Goal: Download file/media

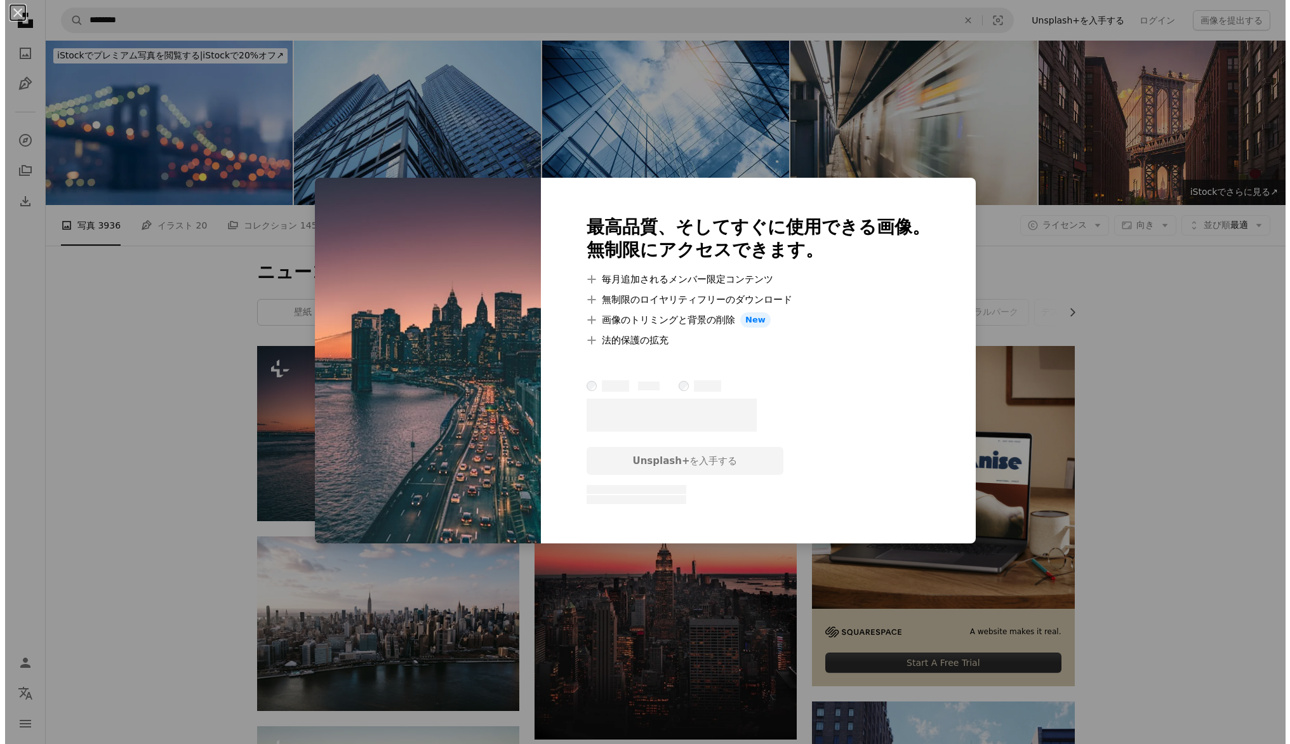
scroll to position [254, 0]
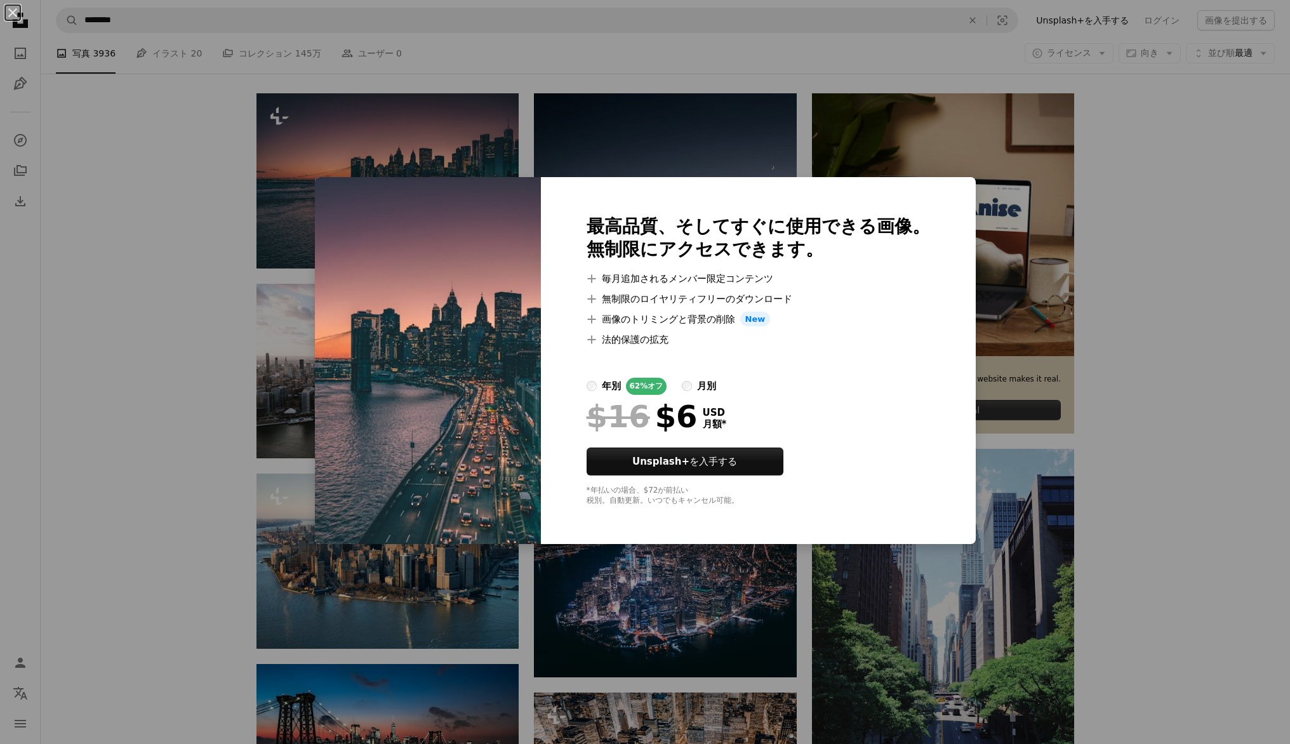
click at [532, 135] on div "An X shape 最高品質、そしてすぐに使用できる画像。 無制限にアクセスできます。 A plus sign 毎月追加されるメンバー限定コンテンツ A p…" at bounding box center [645, 372] width 1290 height 744
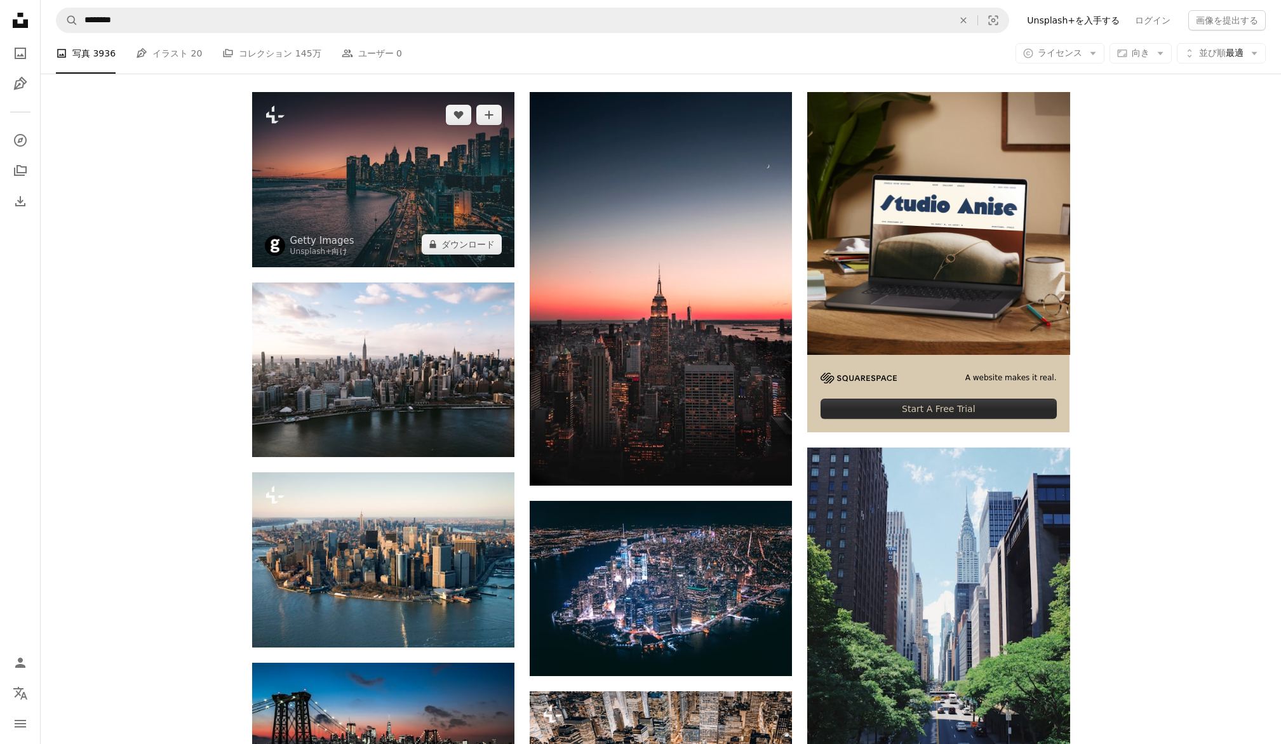
click at [434, 166] on img at bounding box center [383, 179] width 262 height 175
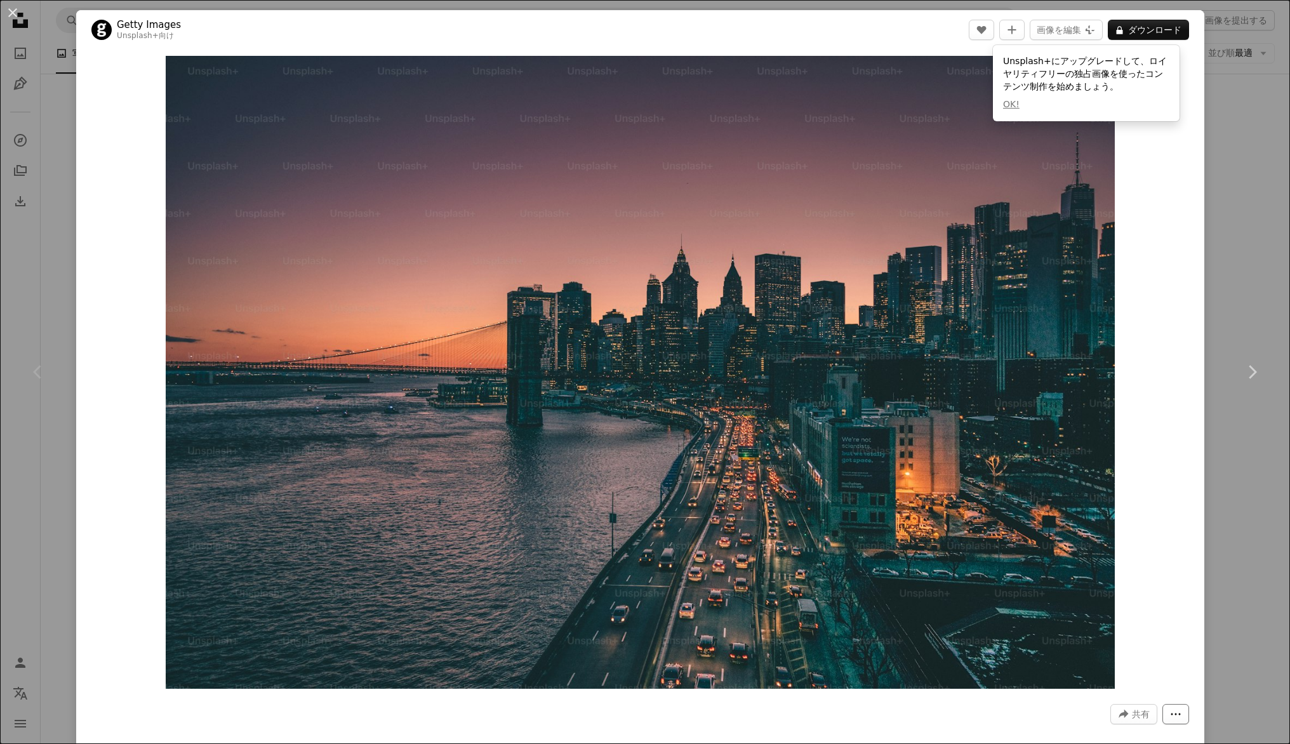
click at [1179, 719] on button "More Actions" at bounding box center [1176, 714] width 27 height 20
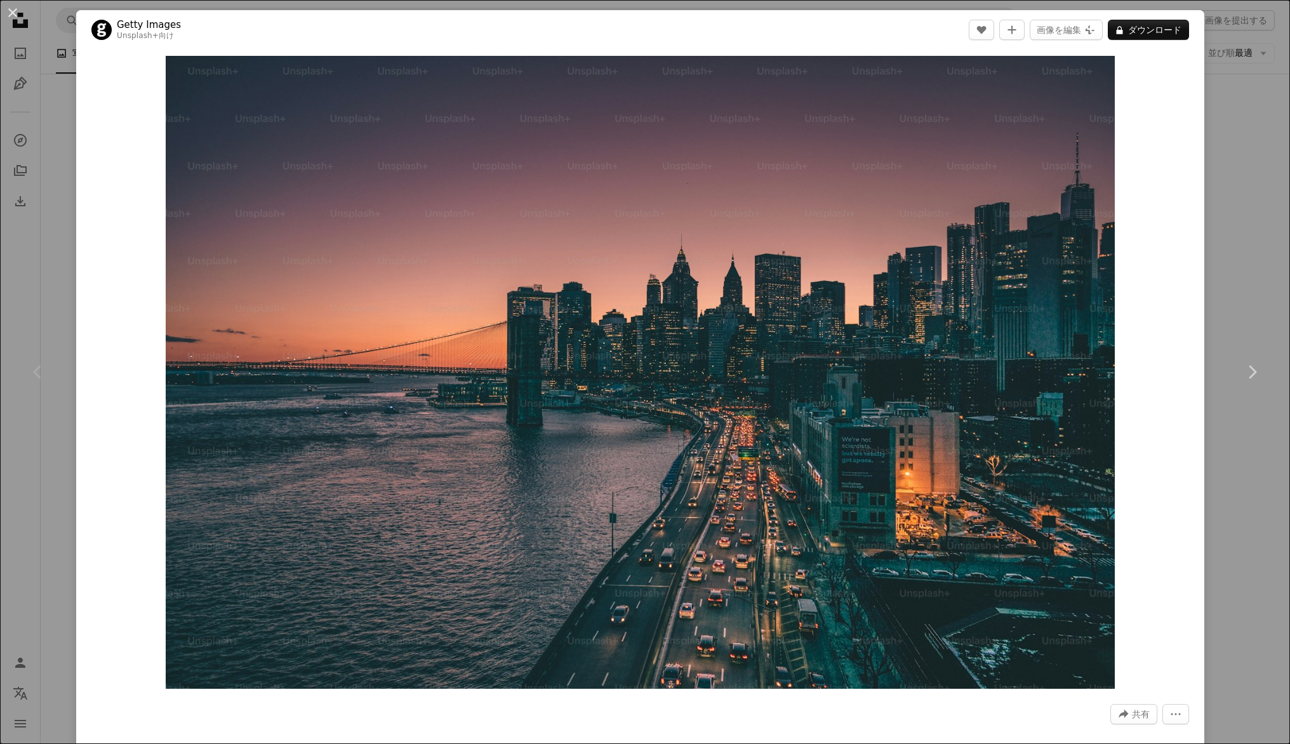
click at [932, 511] on dialog "An X shape Chevron left Chevron right Getty Images Unsplash+ 向け A heart A plus …" at bounding box center [645, 372] width 1290 height 744
click at [1090, 79] on img "この画像でズームインする" at bounding box center [640, 372] width 949 height 633
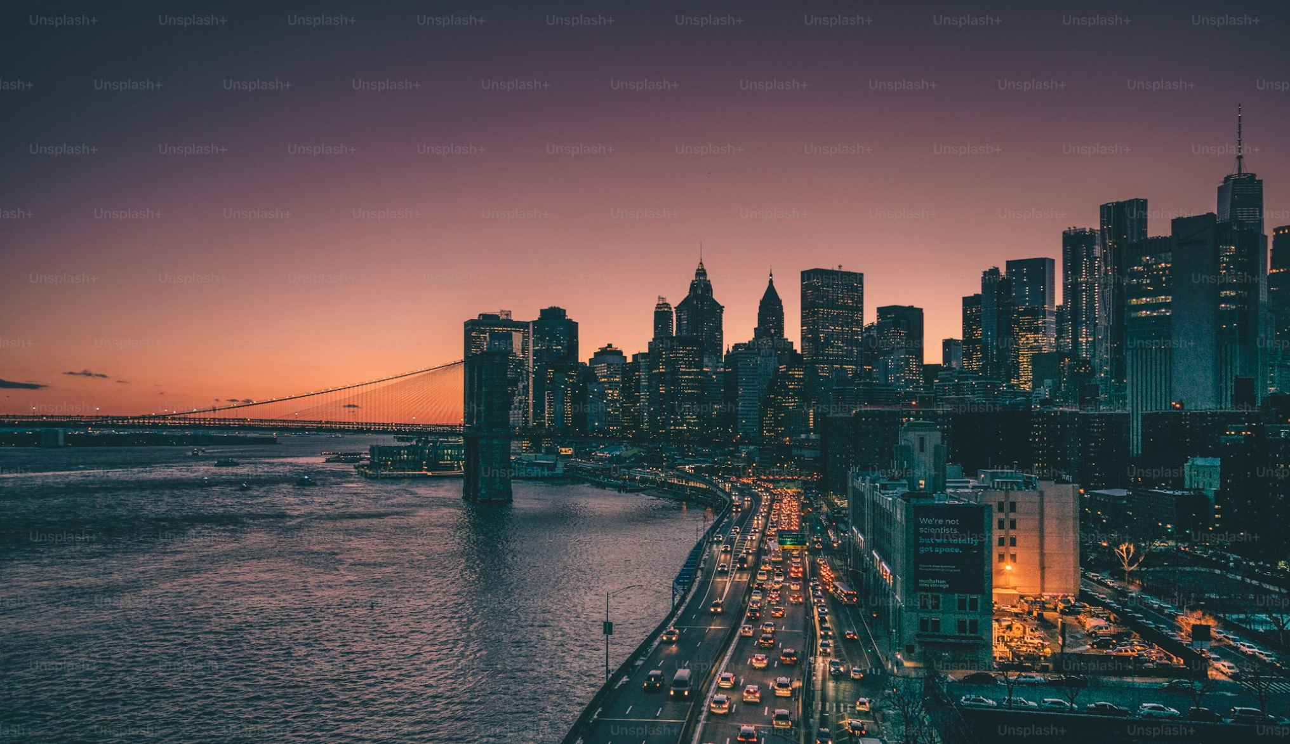
scroll to position [52, 0]
